Goal: Find contact information: Find contact information

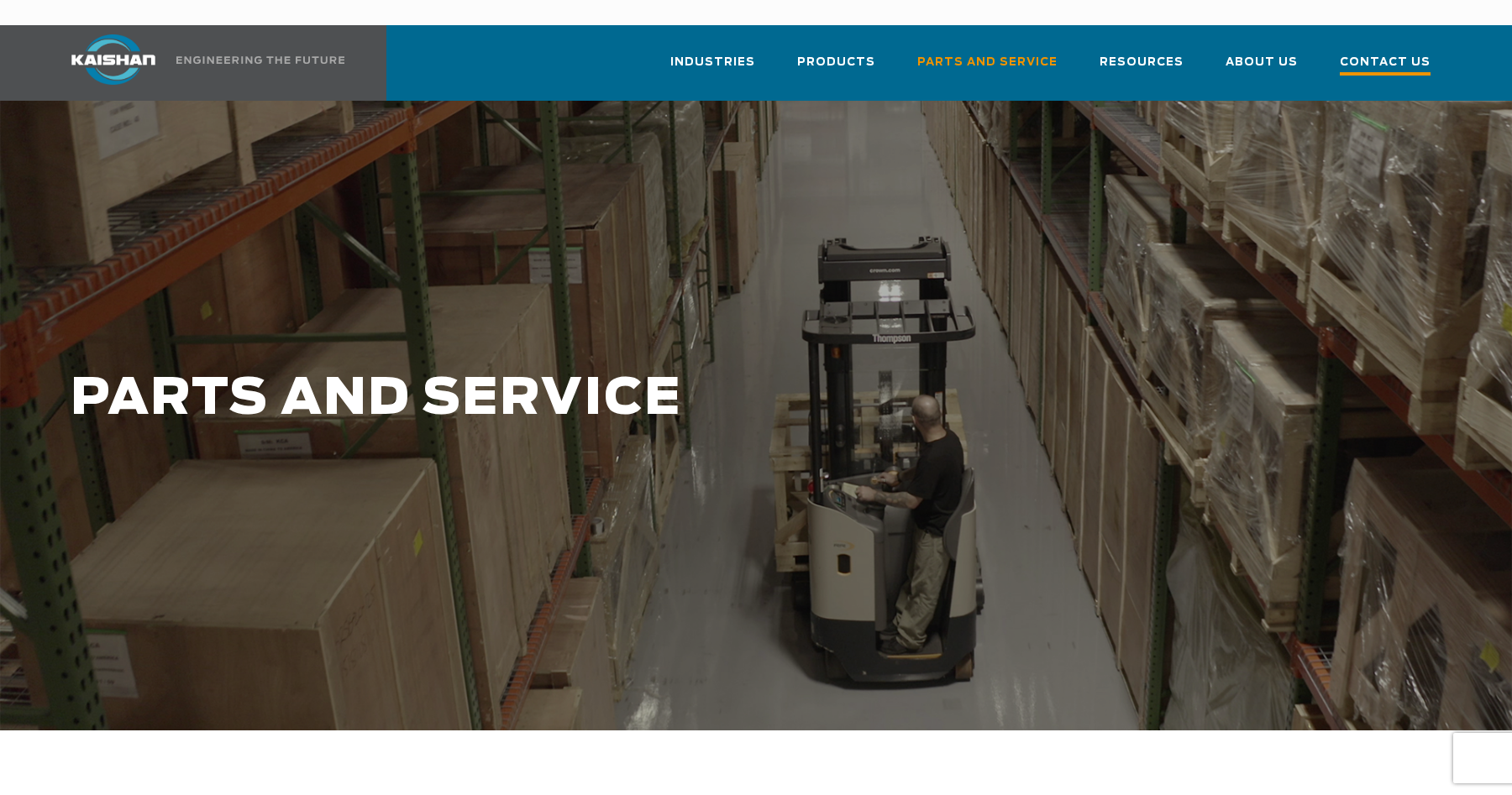
click at [1364, 53] on span "Contact Us" at bounding box center [1386, 64] width 91 height 23
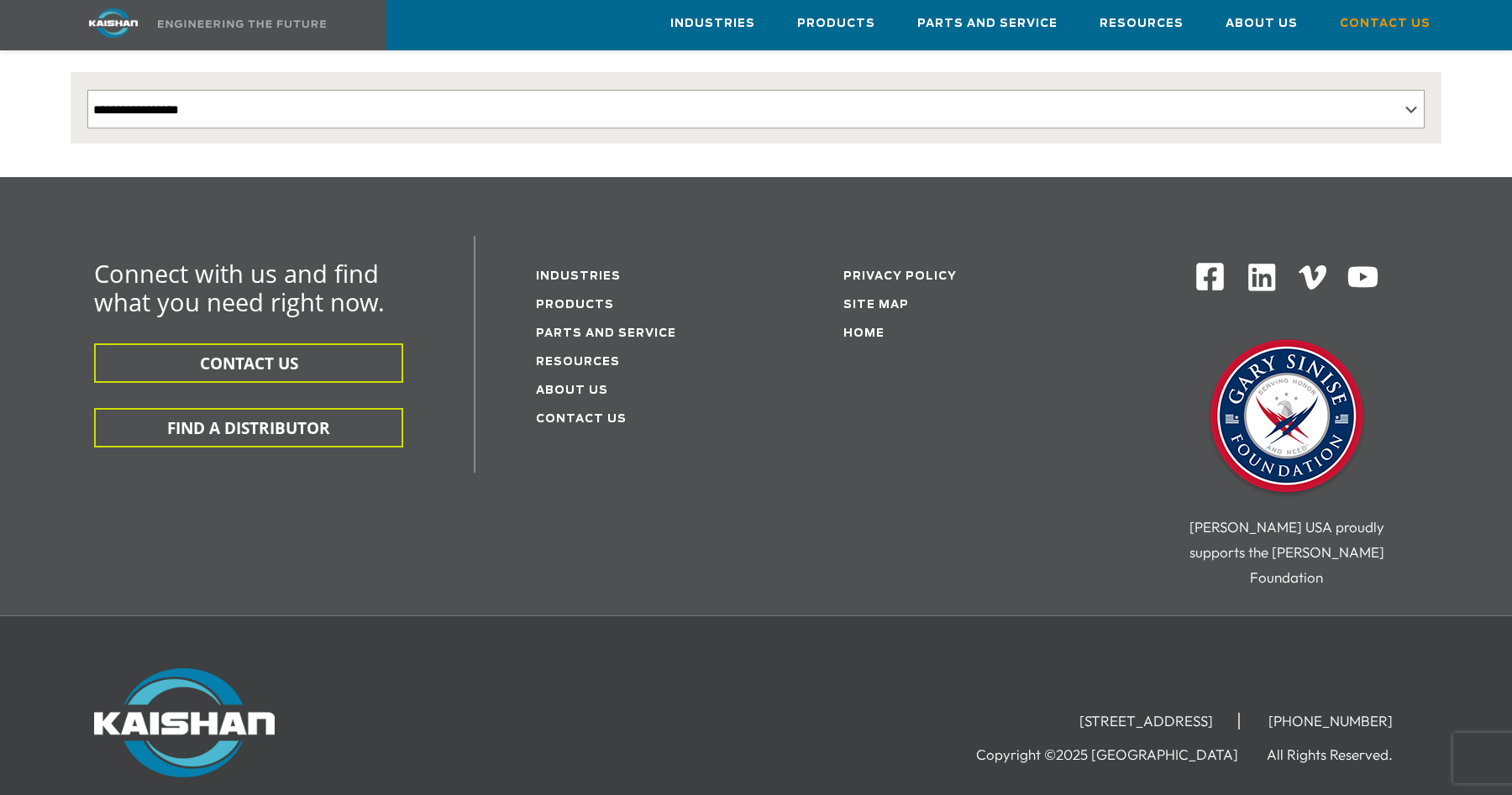
scroll to position [443, 0]
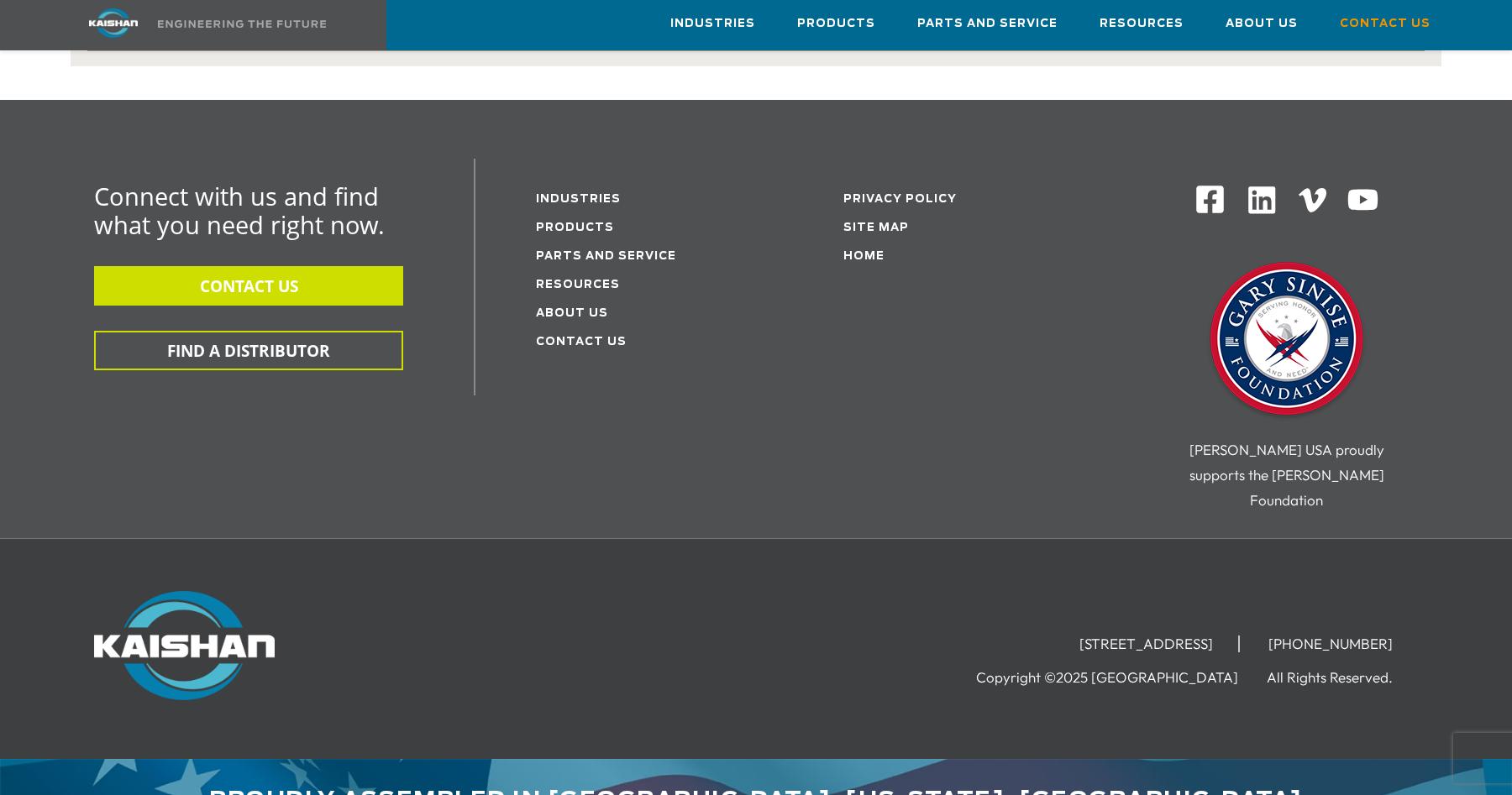
click at [356, 266] on button "CONTACT US" at bounding box center [249, 286] width 309 height 39
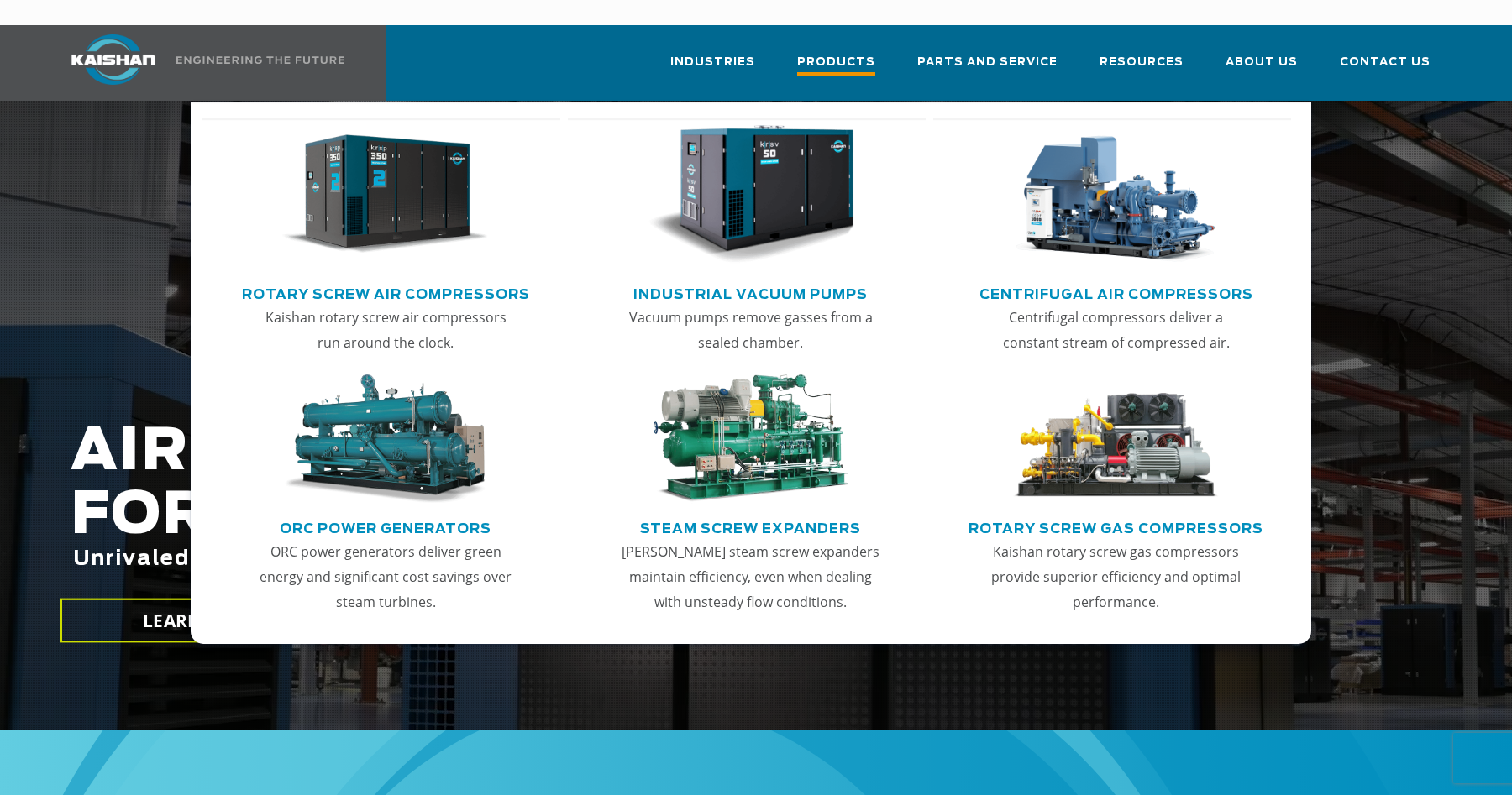
click at [852, 53] on span "Products" at bounding box center [835, 64] width 78 height 23
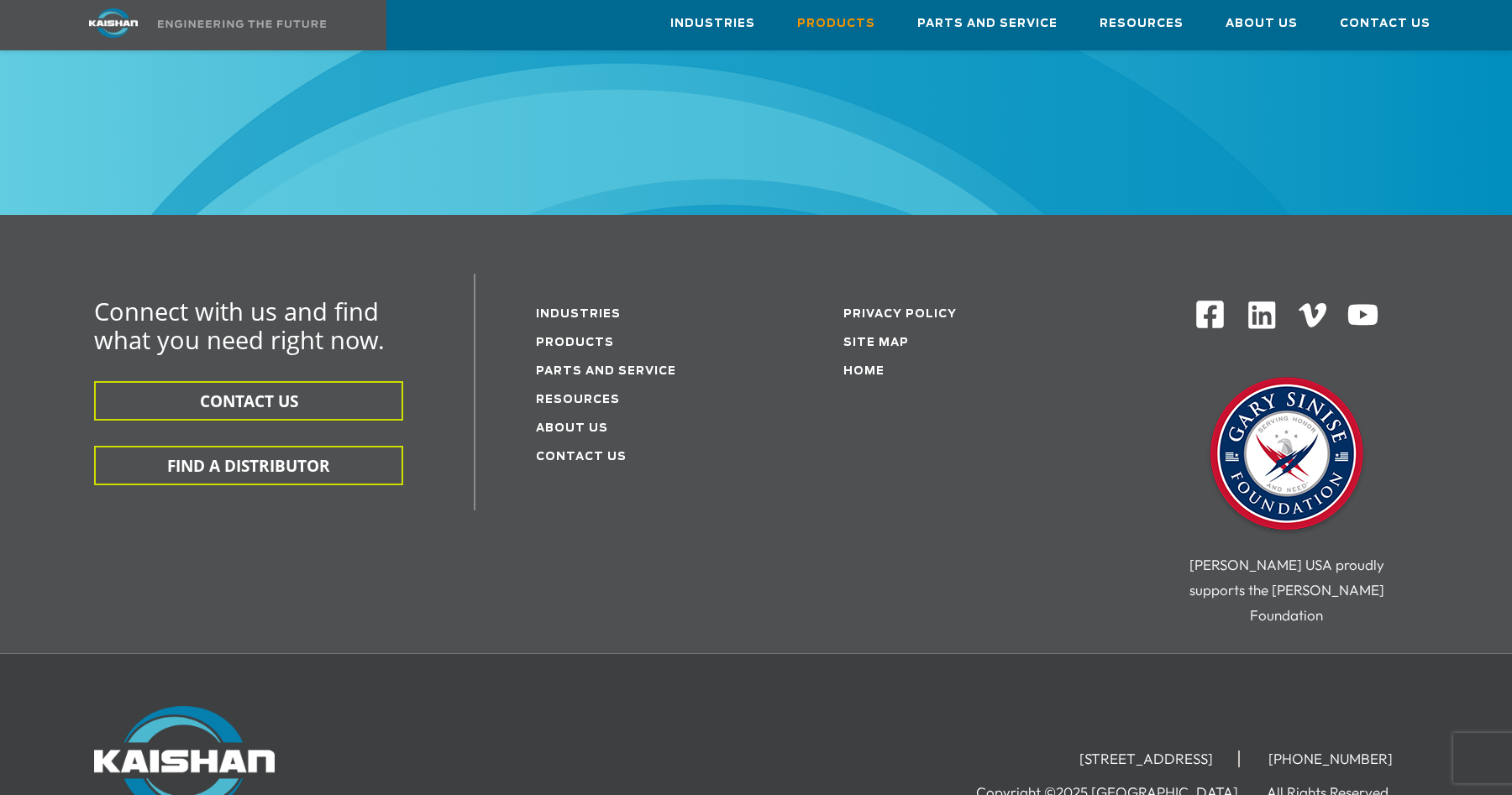
scroll to position [2777, 0]
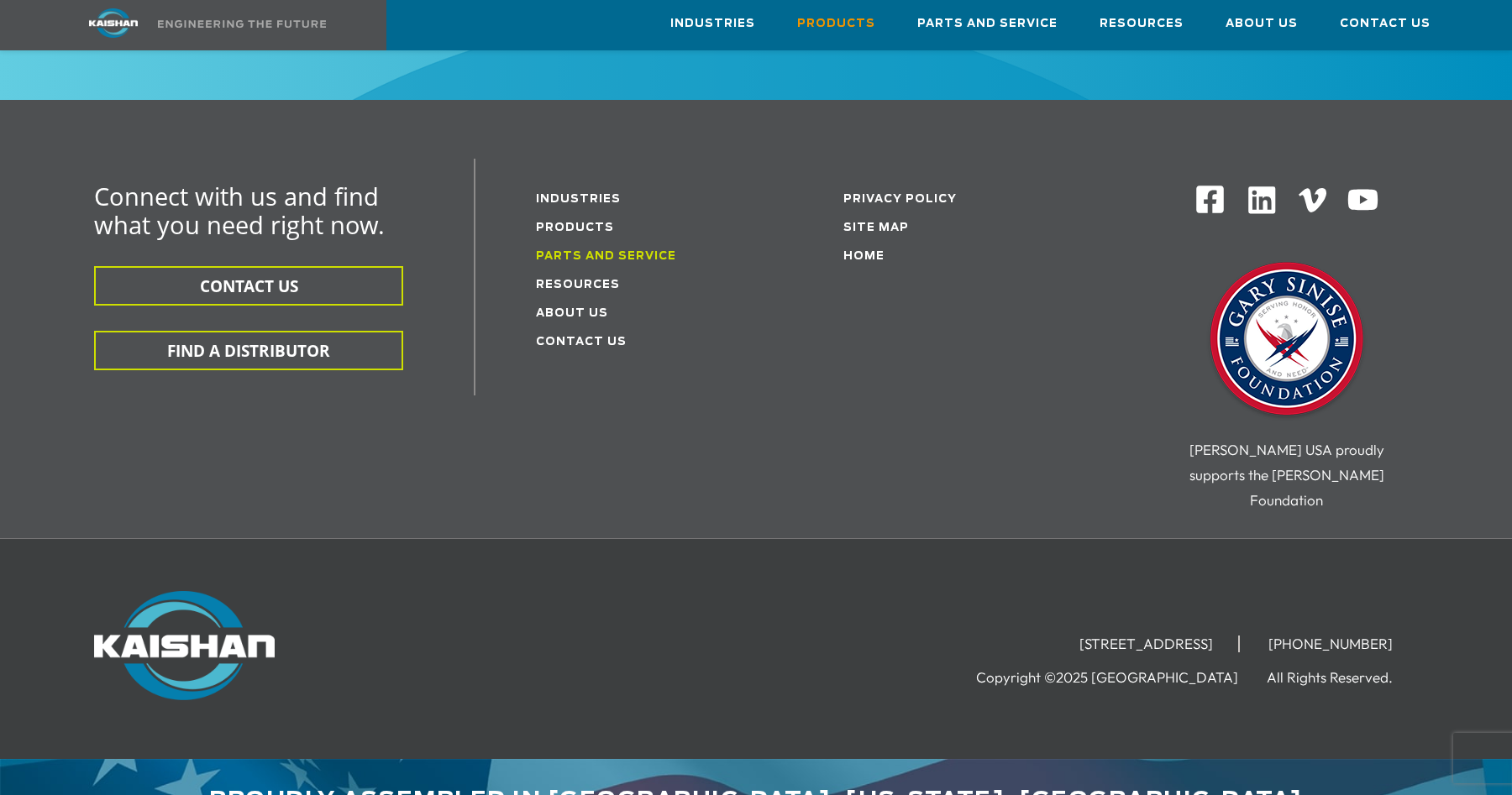
click at [646, 251] on link "Parts and service" at bounding box center [606, 256] width 140 height 11
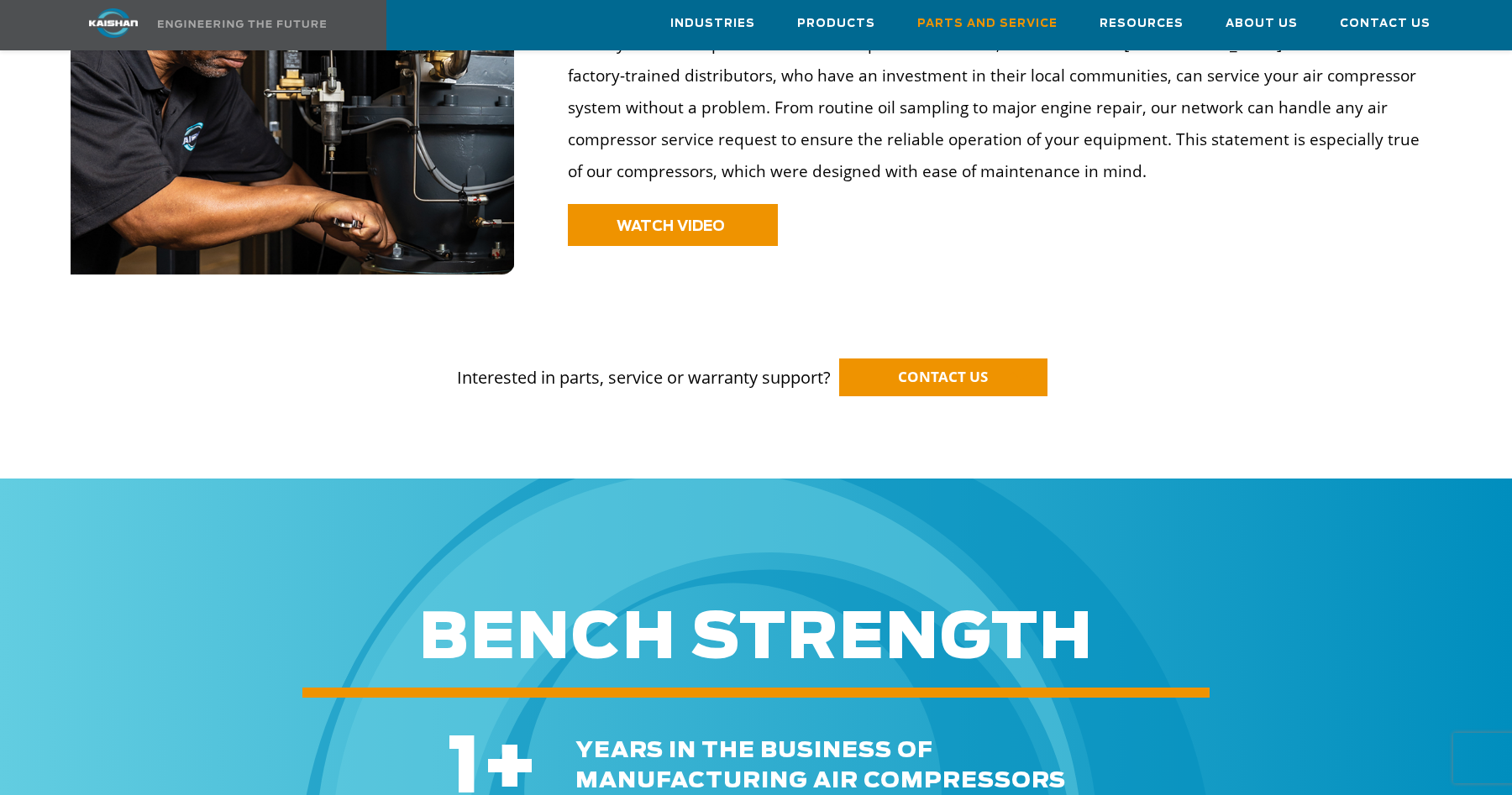
scroll to position [1412, 0]
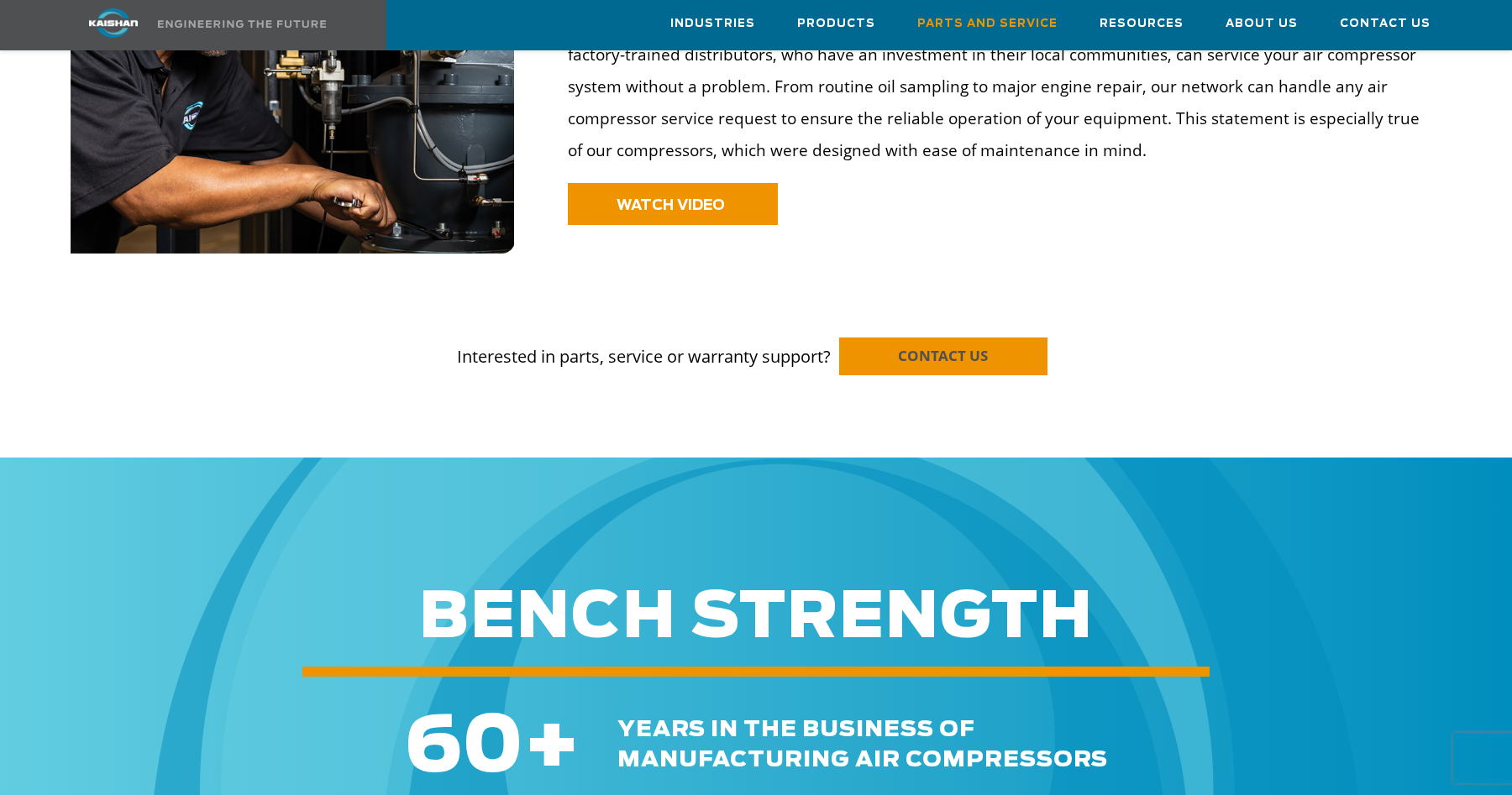
click at [921, 346] on span "CONTACT US" at bounding box center [942, 355] width 90 height 20
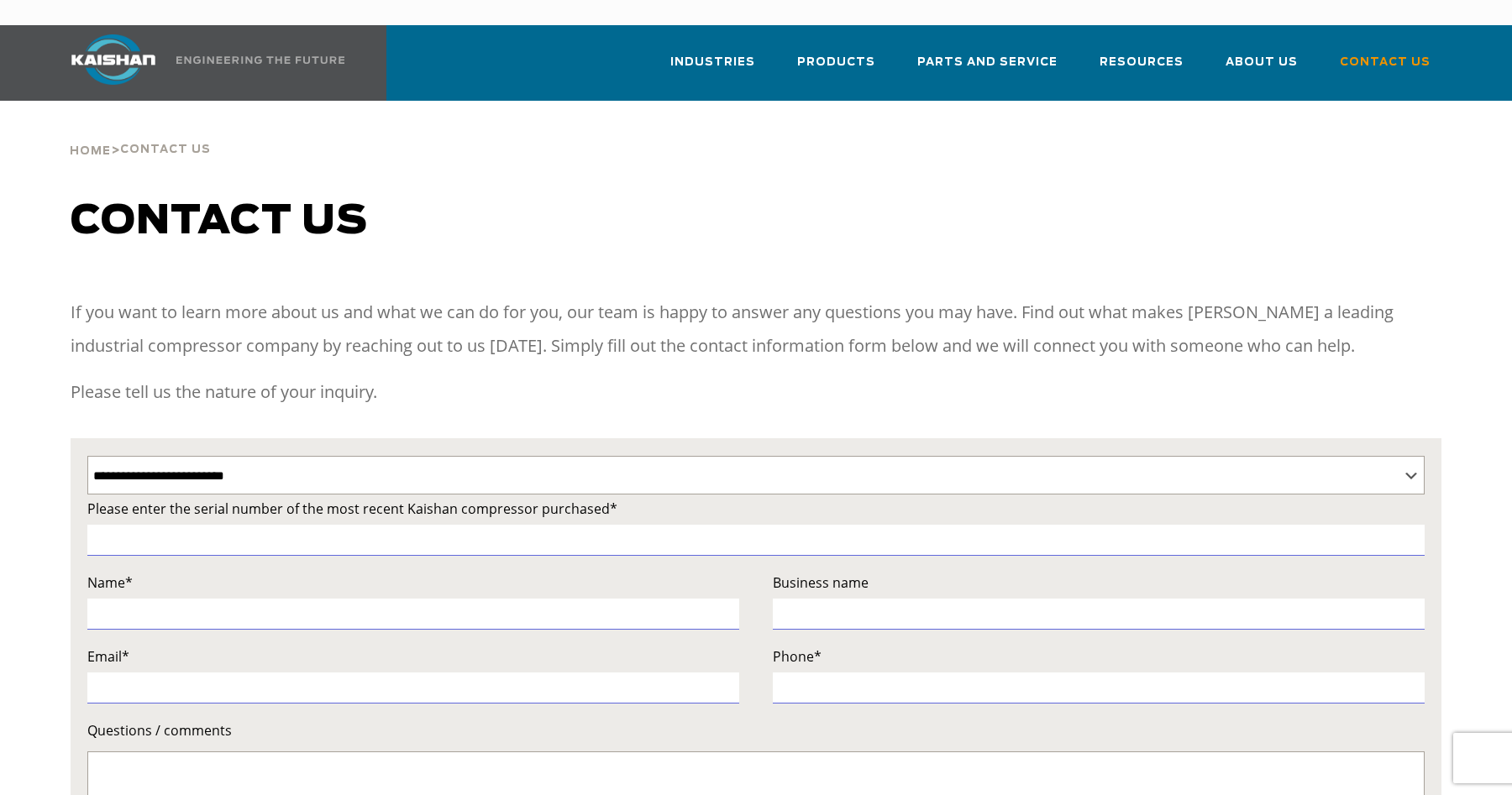
select select "**********"
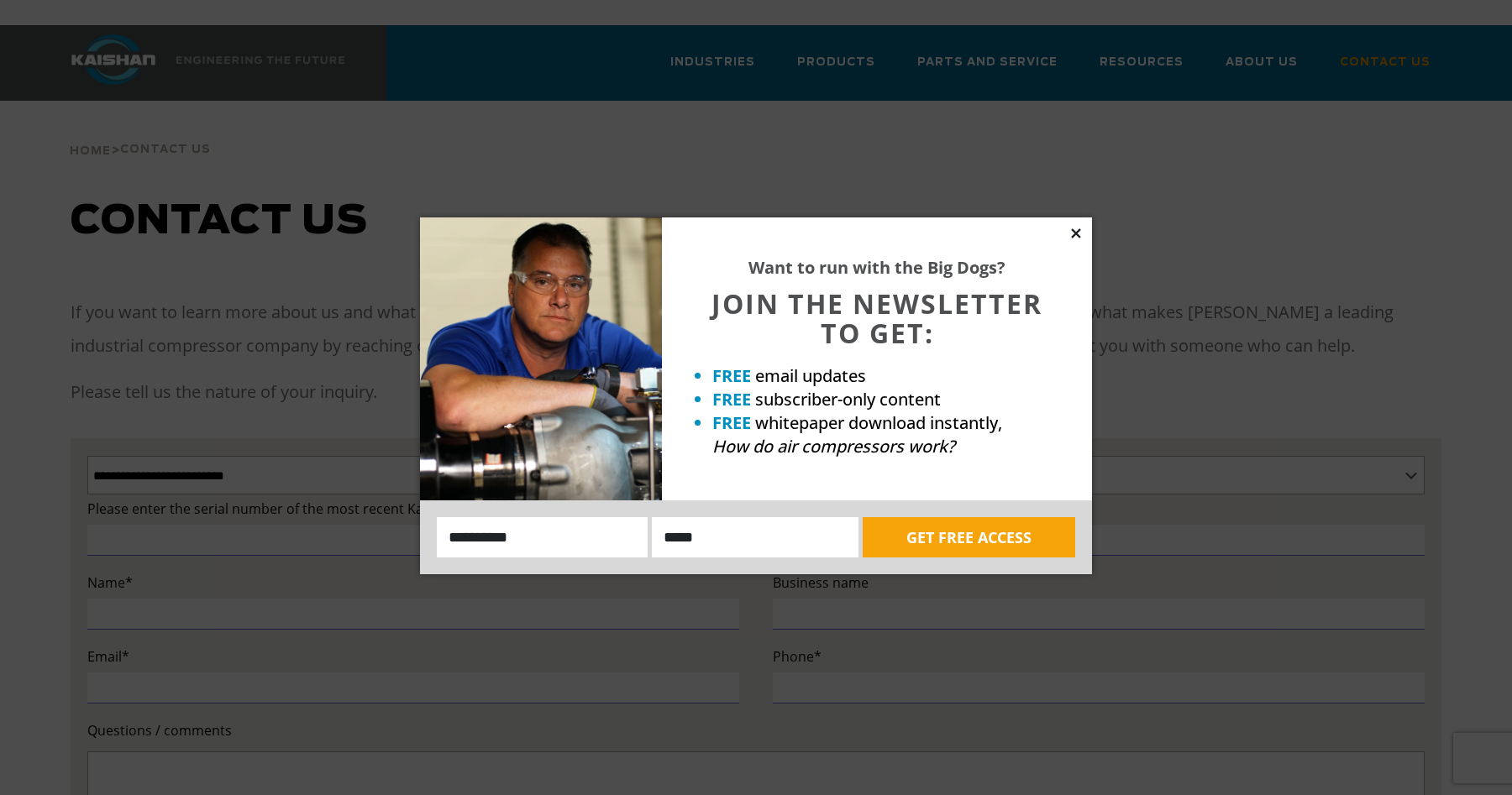
click at [1077, 237] on icon at bounding box center [1076, 234] width 15 height 15
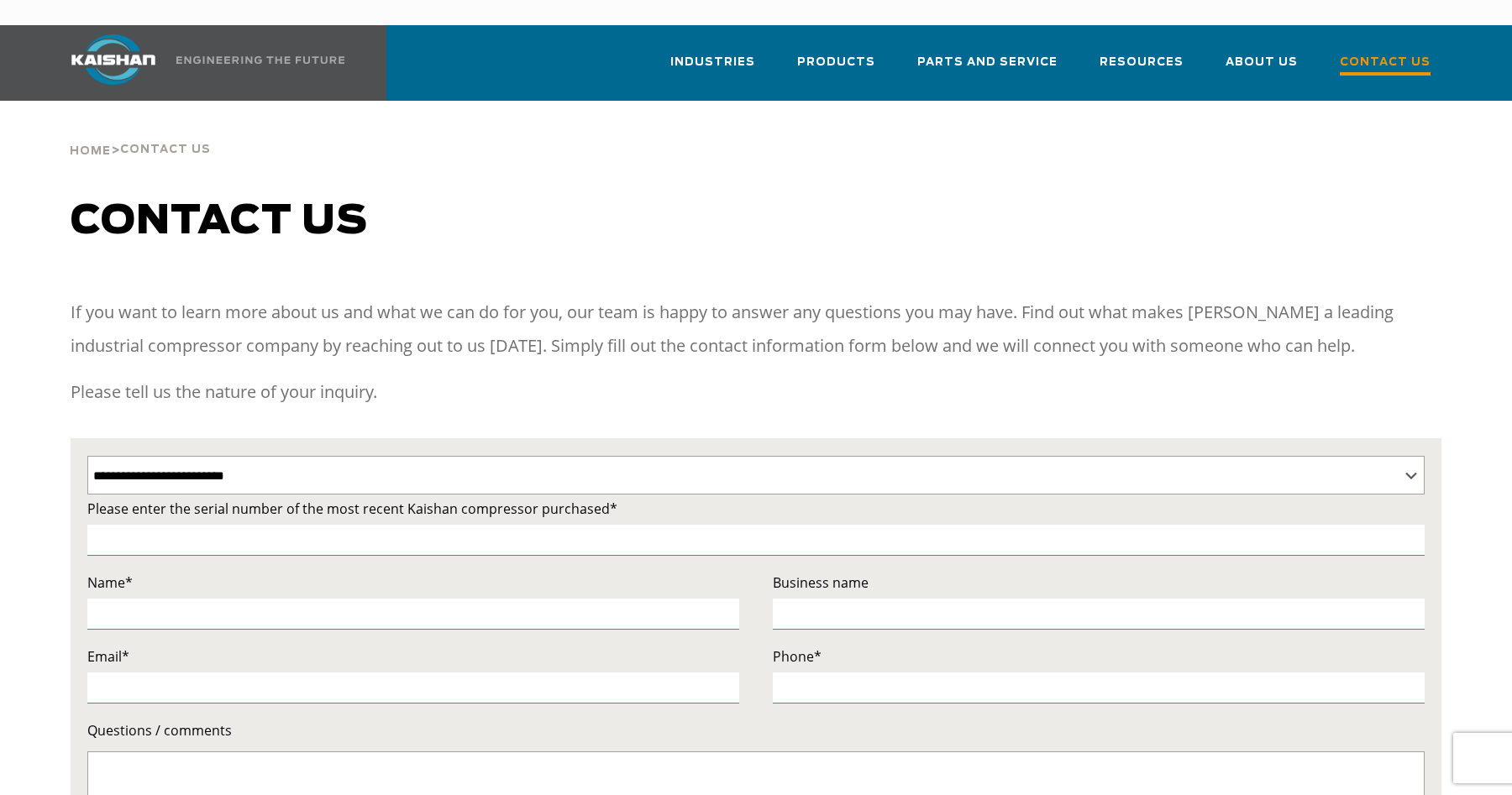
click at [1382, 53] on span "Contact Us" at bounding box center [1386, 64] width 91 height 23
